Goal: Task Accomplishment & Management: Use online tool/utility

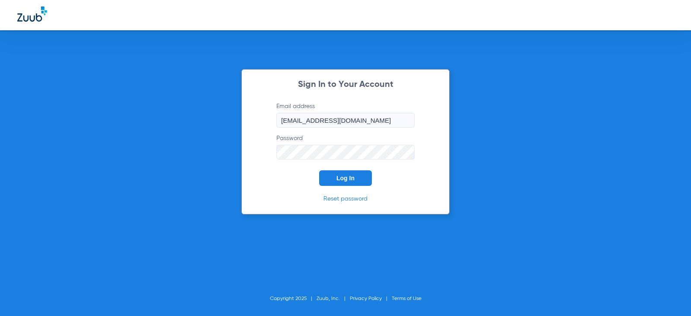
click at [332, 176] on button "Log In" at bounding box center [345, 178] width 53 height 16
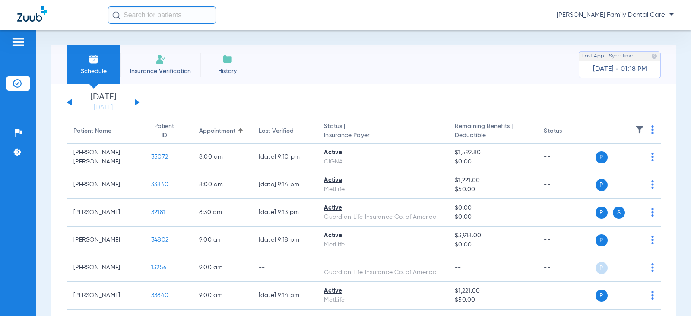
click at [160, 58] on img at bounding box center [160, 59] width 10 height 10
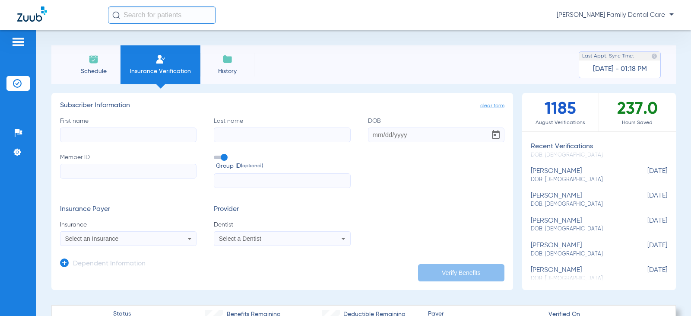
scroll to position [86, 0]
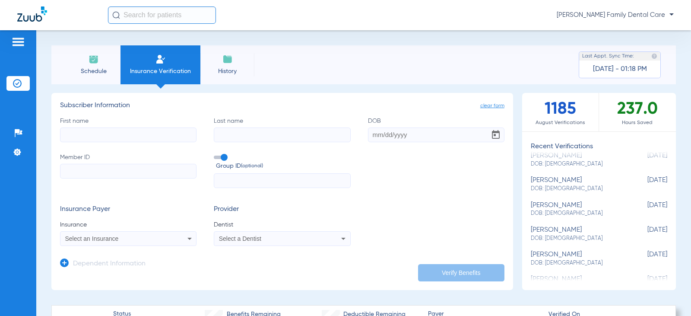
click at [561, 231] on div "[PERSON_NAME] DOB: [DEMOGRAPHIC_DATA]" at bounding box center [577, 234] width 93 height 16
type input "[PERSON_NAME]"
type input "[DATE]"
type input "977671622"
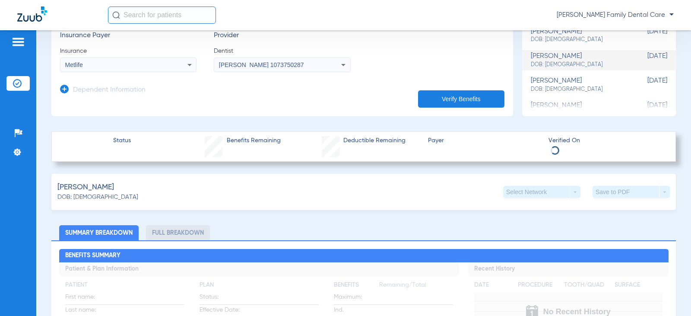
scroll to position [216, 0]
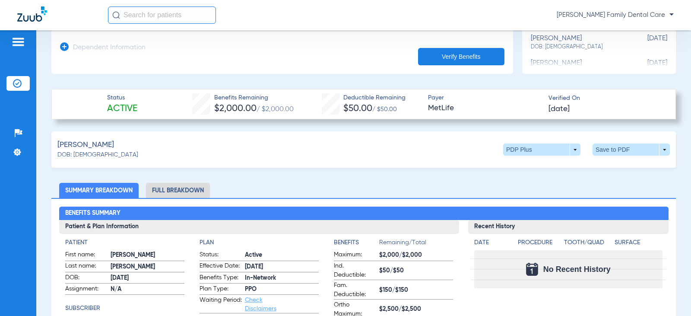
click at [457, 59] on button "Verify Benefits" at bounding box center [461, 56] width 86 height 17
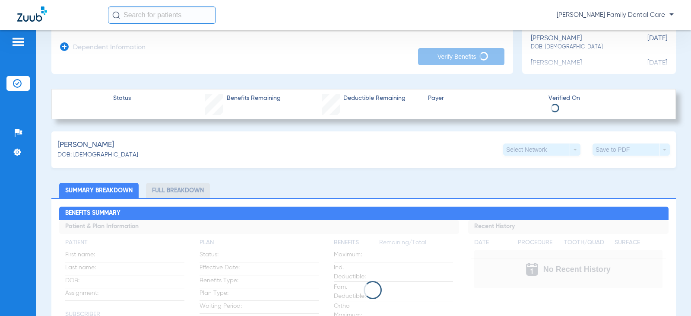
scroll to position [111, 0]
